Goal: Information Seeking & Learning: Learn about a topic

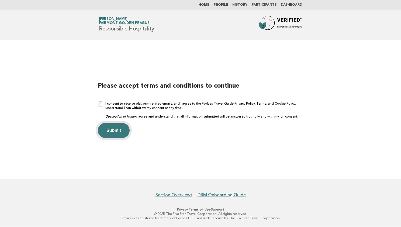
click at [113, 134] on button "Submit" at bounding box center [114, 130] width 32 height 15
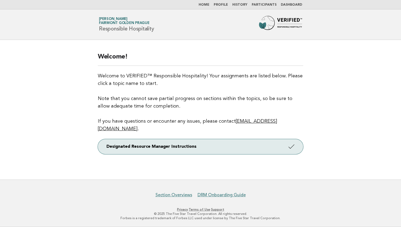
click at [291, 8] on nav "Home Profile History Participants Dashboard" at bounding box center [200, 4] width 401 height 9
click at [290, 6] on link "Dashboard" at bounding box center [291, 4] width 21 height 3
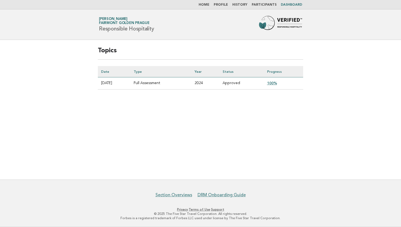
click at [277, 82] on link "100%" at bounding box center [272, 83] width 10 height 4
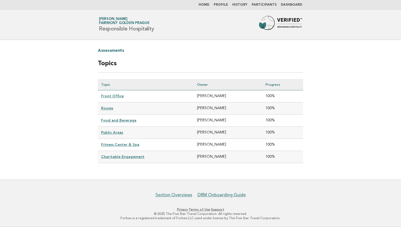
click at [117, 95] on link "Front Office" at bounding box center [112, 96] width 23 height 4
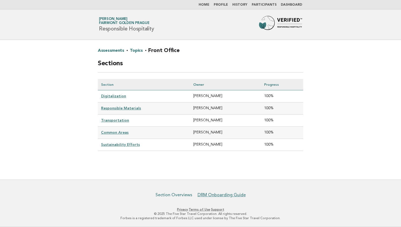
click at [185, 195] on link "Section Overviews" at bounding box center [173, 194] width 37 height 5
click at [112, 97] on link "Digitalization" at bounding box center [113, 96] width 25 height 4
